Goal: Task Accomplishment & Management: Manage account settings

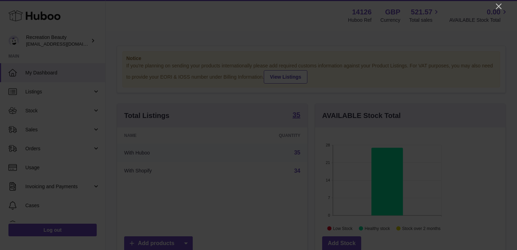
scroll to position [110, 190]
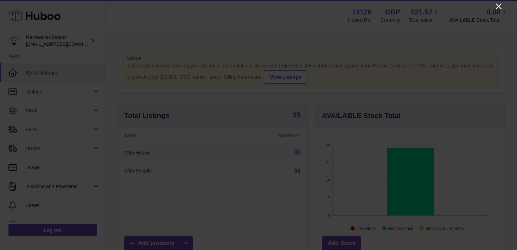
click at [496, 8] on icon "Close" at bounding box center [499, 7] width 6 height 6
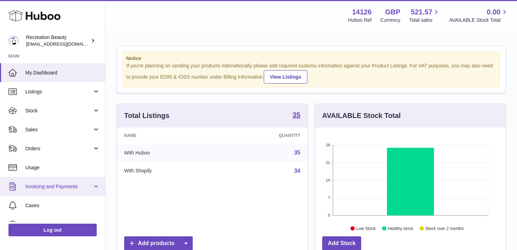
scroll to position [50, 0]
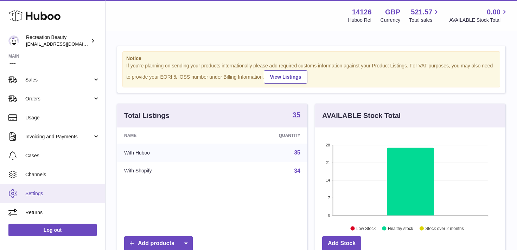
click at [54, 194] on span "Settings" at bounding box center [62, 194] width 75 height 7
click at [44, 194] on span "Settings" at bounding box center [62, 194] width 75 height 7
click at [41, 194] on span "Settings" at bounding box center [62, 194] width 75 height 7
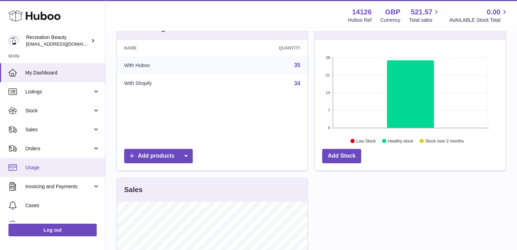
scroll to position [50, 0]
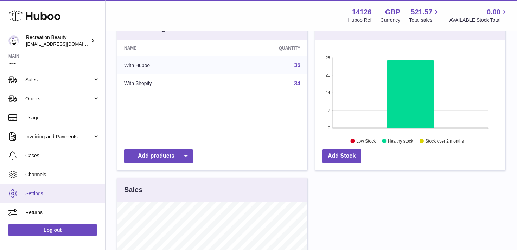
click at [34, 195] on span "Settings" at bounding box center [62, 194] width 75 height 7
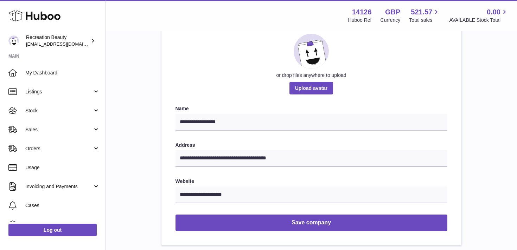
scroll to position [2, 0]
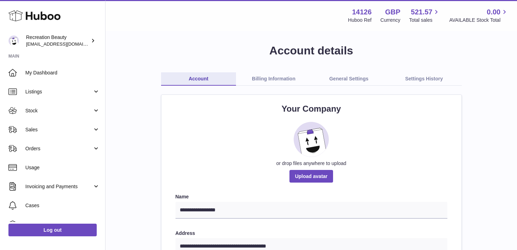
click at [348, 76] on link "General Settings" at bounding box center [348, 78] width 75 height 13
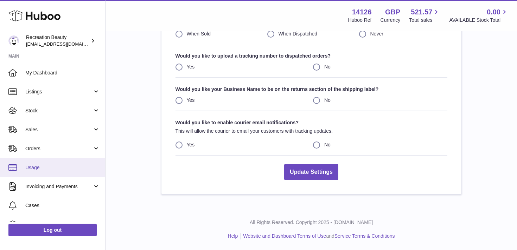
scroll to position [50, 0]
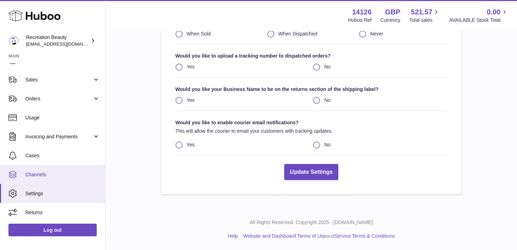
click at [43, 178] on link "Channels" at bounding box center [52, 174] width 105 height 19
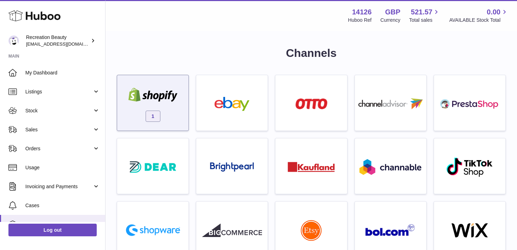
click at [162, 99] on img at bounding box center [153, 95] width 60 height 14
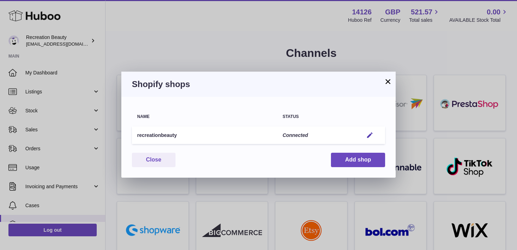
click at [387, 81] on button "×" at bounding box center [388, 81] width 8 height 8
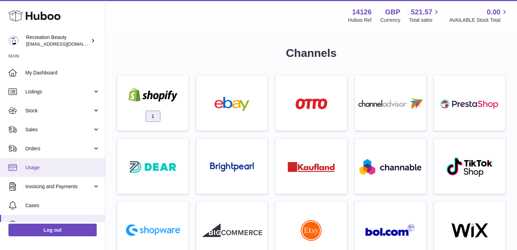
scroll to position [50, 0]
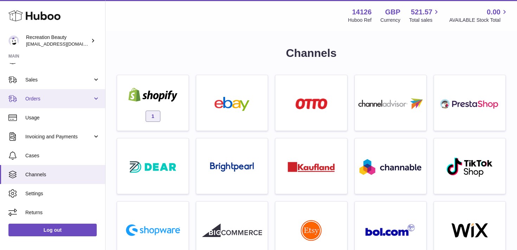
click at [90, 98] on span "Orders" at bounding box center [58, 99] width 67 height 7
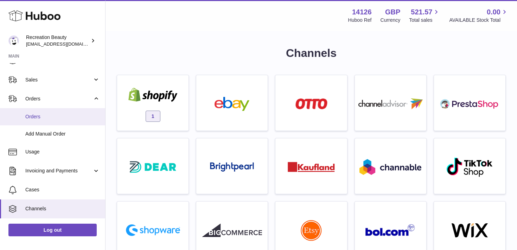
click at [39, 118] on span "Orders" at bounding box center [62, 117] width 75 height 7
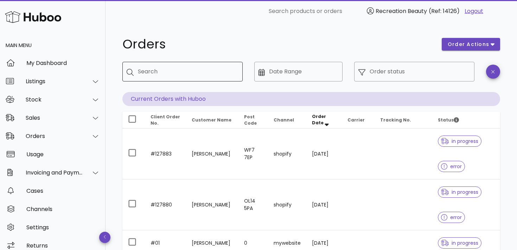
click at [198, 73] on input "Search" at bounding box center [187, 71] width 99 height 11
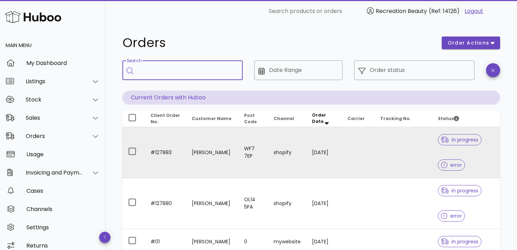
scroll to position [4, 0]
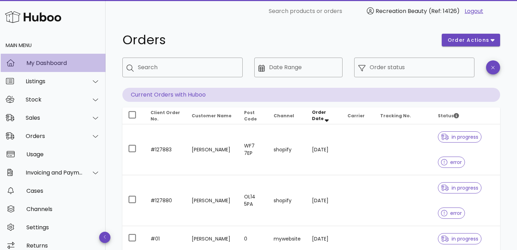
click at [63, 61] on div "My Dashboard" at bounding box center [62, 63] width 73 height 7
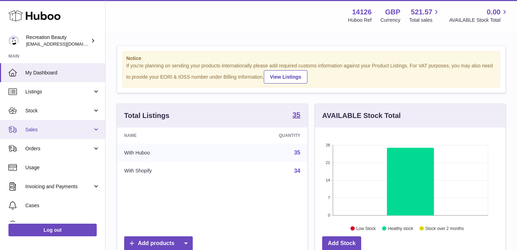
scroll to position [110, 190]
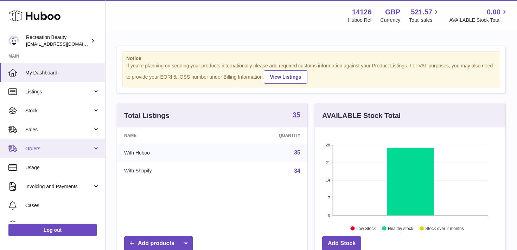
click at [91, 150] on link "Orders" at bounding box center [52, 148] width 105 height 19
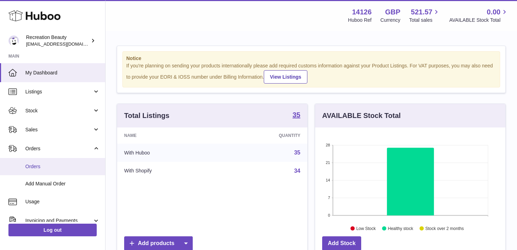
click at [40, 168] on span "Orders" at bounding box center [62, 166] width 75 height 7
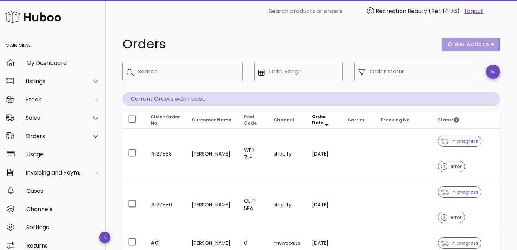
click at [493, 43] on icon "button" at bounding box center [492, 44] width 4 height 6
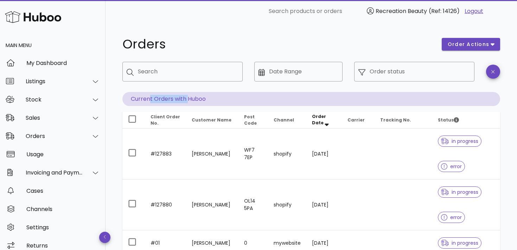
drag, startPoint x: 149, startPoint y: 99, endPoint x: 186, endPoint y: 98, distance: 37.6
click at [186, 98] on p "Current Orders with Huboo" at bounding box center [311, 99] width 378 height 14
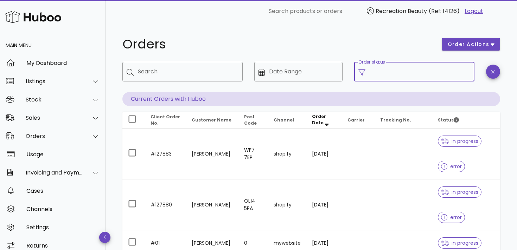
click at [403, 70] on input "Order status" at bounding box center [419, 71] width 101 height 11
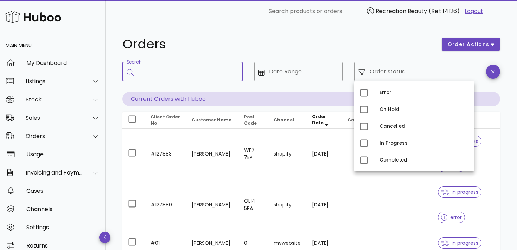
click at [142, 69] on input "Search" at bounding box center [187, 71] width 99 height 11
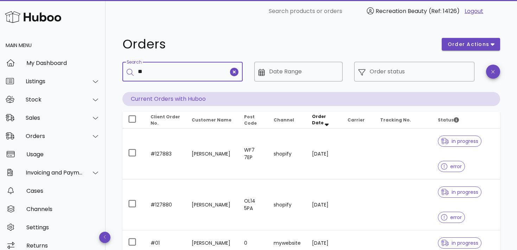
type input "*"
type input "*******"
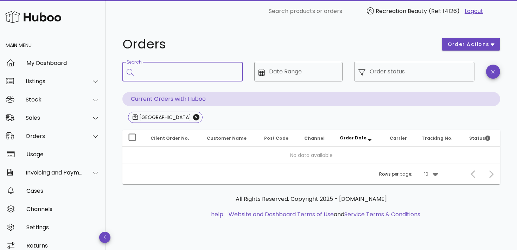
drag, startPoint x: 161, startPoint y: 71, endPoint x: 153, endPoint y: 71, distance: 8.4
click at [153, 71] on input "Search" at bounding box center [187, 71] width 99 height 11
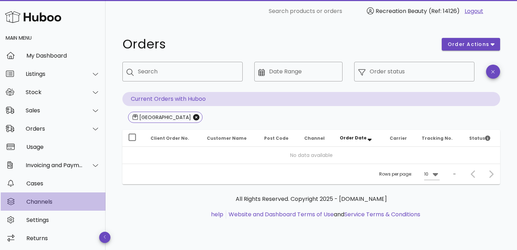
click at [58, 197] on div "Channels" at bounding box center [62, 201] width 73 height 15
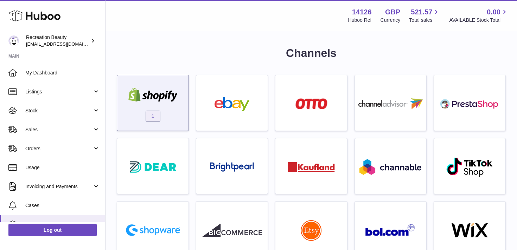
click at [165, 93] on img at bounding box center [153, 95] width 60 height 14
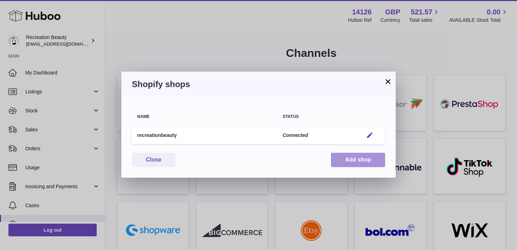
click at [359, 160] on button "Add shop" at bounding box center [358, 160] width 54 height 14
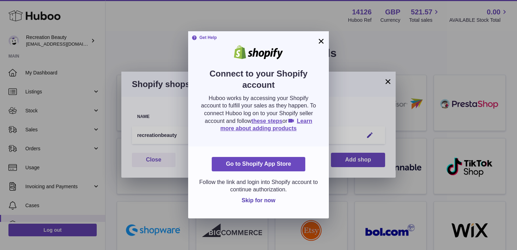
click at [322, 41] on button "×" at bounding box center [321, 41] width 8 height 8
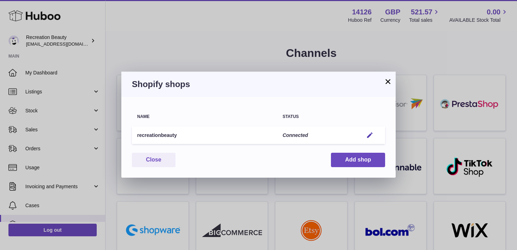
click at [388, 82] on button "×" at bounding box center [388, 81] width 8 height 8
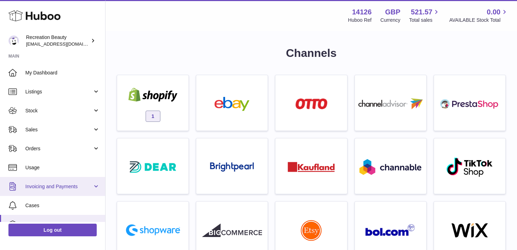
scroll to position [50, 0]
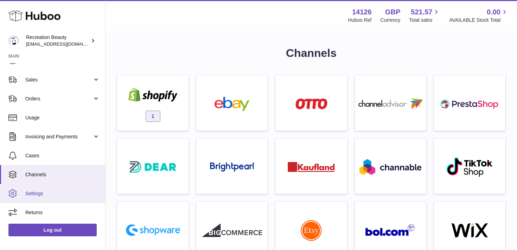
click at [45, 192] on span "Settings" at bounding box center [62, 194] width 75 height 7
